Goal: Use online tool/utility: Utilize a website feature to perform a specific function

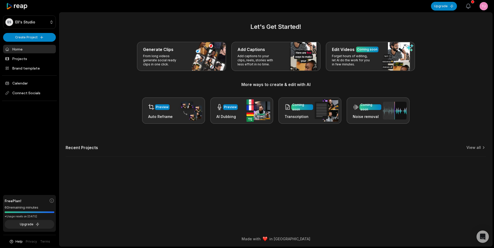
click at [470, 7] on icon "button" at bounding box center [468, 6] width 6 height 6
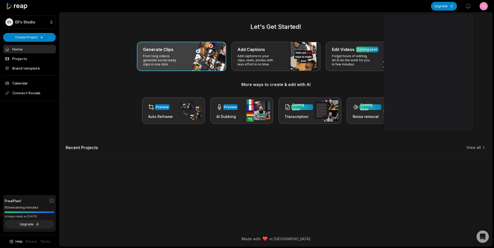
click at [153, 55] on p "From long videos generate social ready clips in one click." at bounding box center [163, 60] width 40 height 12
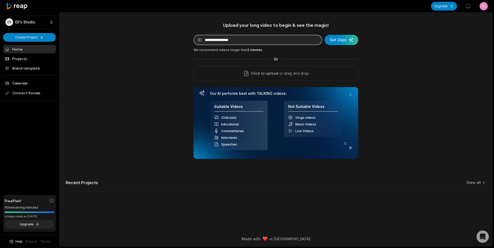
click at [296, 38] on input at bounding box center [257, 40] width 129 height 10
paste input "**********"
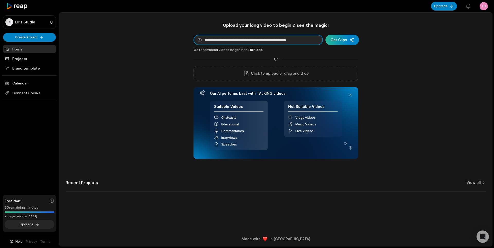
type input "**********"
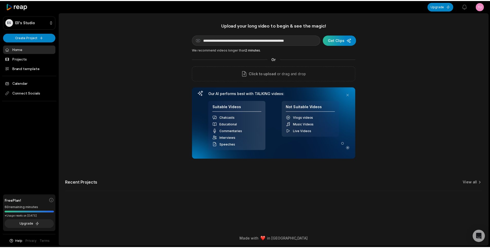
scroll to position [0, 0]
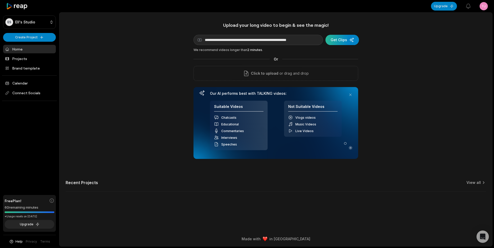
click at [356, 39] on div "submit" at bounding box center [341, 40] width 33 height 10
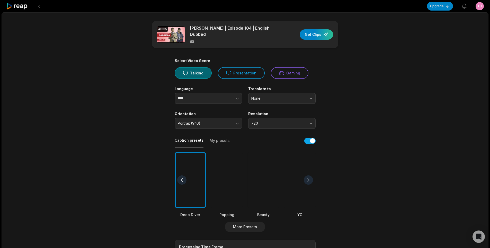
click at [255, 175] on div at bounding box center [263, 180] width 31 height 56
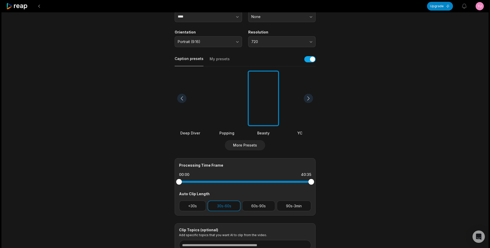
scroll to position [103, 0]
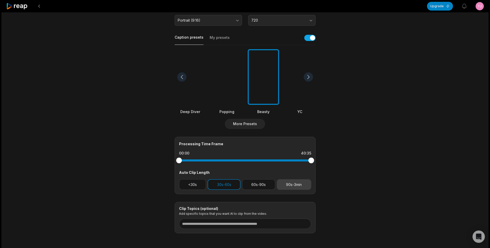
click at [279, 181] on button "90s-3min" at bounding box center [294, 184] width 34 height 11
click at [241, 184] on div "<30s 30s-60s 60s-90s 90s-3min" at bounding box center [245, 184] width 132 height 11
click at [222, 181] on button "30s-60s" at bounding box center [224, 184] width 33 height 11
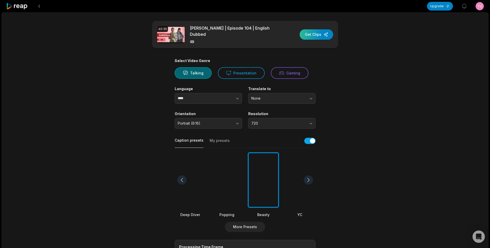
click at [313, 32] on div "button" at bounding box center [316, 34] width 33 height 10
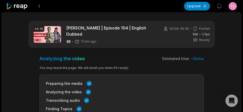
click at [71, 60] on div "Analyzing the video Estimated time: ~ 5 mins You may leave the page. We will em…" at bounding box center [121, 100] width 164 height 88
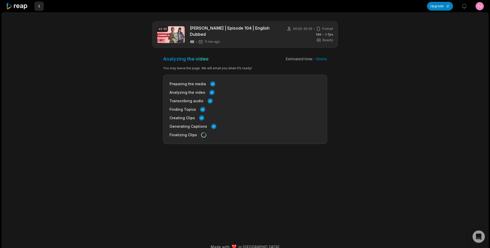
click at [37, 8] on button at bounding box center [38, 6] width 9 height 9
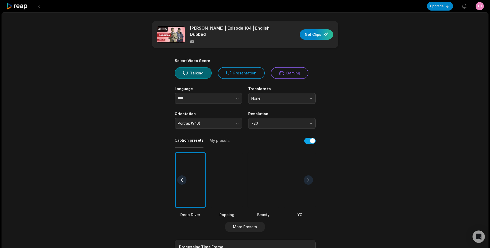
click at [23, 9] on icon at bounding box center [17, 6] width 22 height 7
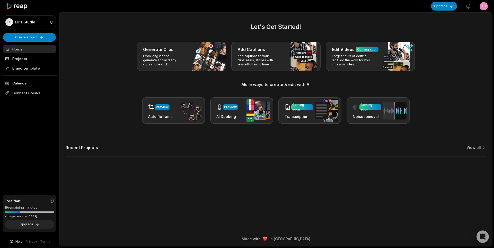
click at [23, 9] on icon at bounding box center [17, 6] width 22 height 7
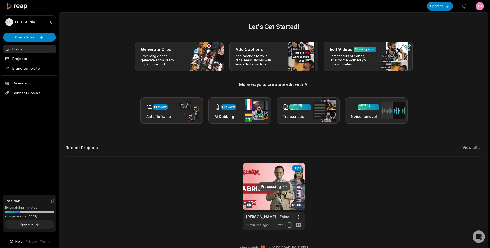
click at [301, 217] on html "ES Ell's Studio Create Project Home Projects Brand template Calendar Connect So…" at bounding box center [245, 124] width 490 height 248
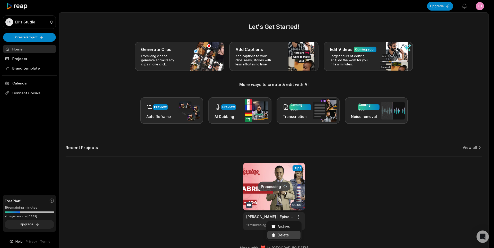
click at [287, 234] on span "Delete" at bounding box center [283, 234] width 11 height 5
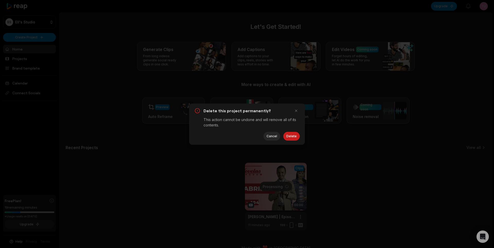
click at [291, 137] on button "Delete" at bounding box center [291, 136] width 16 height 9
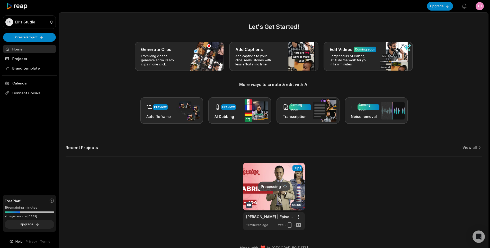
click at [481, 6] on html "ES Ell's Studio Create Project Home Projects Brand template Calendar Connect So…" at bounding box center [245, 124] width 490 height 248
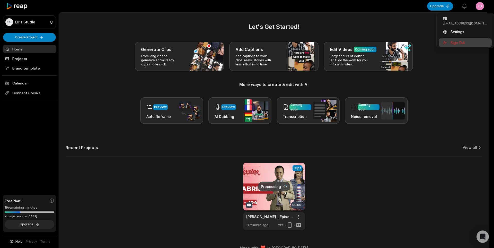
click at [460, 40] on span "Sign Out" at bounding box center [457, 42] width 14 height 5
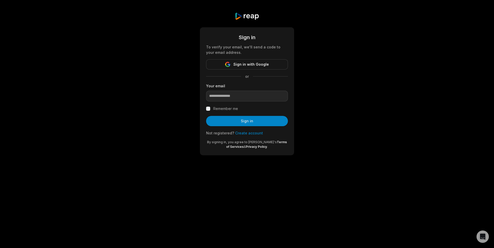
click at [248, 131] on link "Create account" at bounding box center [249, 133] width 28 height 4
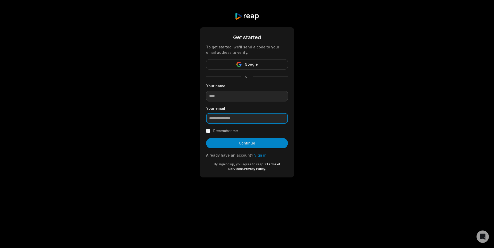
click at [236, 113] on input "email" at bounding box center [247, 118] width 82 height 11
paste input "**********"
type input "**********"
click at [222, 125] on form "**********" at bounding box center [247, 102] width 82 height 138
click at [218, 129] on label "Remember me" at bounding box center [225, 131] width 25 height 6
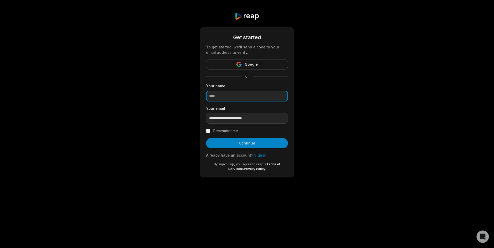
click at [237, 101] on input at bounding box center [247, 96] width 82 height 11
type input "*****"
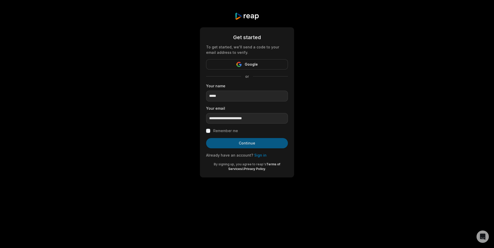
click at [231, 139] on button "Continue" at bounding box center [247, 143] width 82 height 10
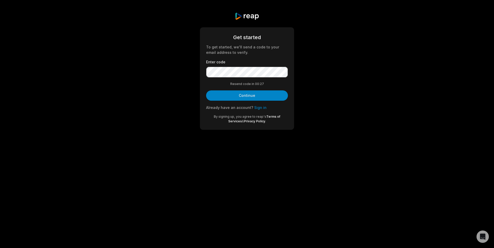
click at [252, 93] on button "Continue" at bounding box center [247, 95] width 82 height 10
